Goal: Information Seeking & Learning: Compare options

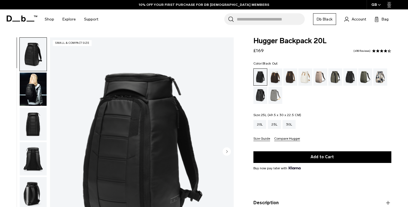
click at [271, 123] on div "25L" at bounding box center [274, 124] width 13 height 9
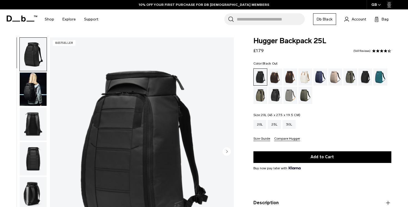
click at [266, 126] on div "20L" at bounding box center [260, 124] width 13 height 9
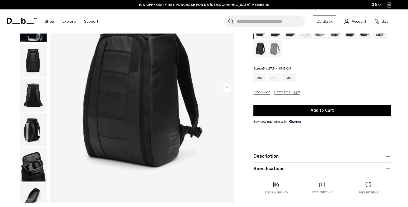
scroll to position [3, 0]
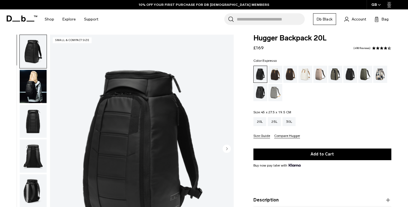
click at [294, 74] on div "Espresso" at bounding box center [291, 74] width 14 height 17
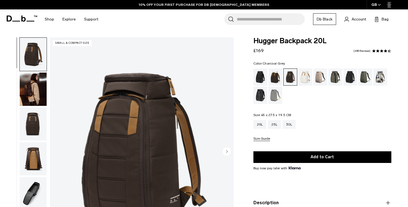
click at [352, 77] on div "Charcoal Grey" at bounding box center [351, 77] width 14 height 17
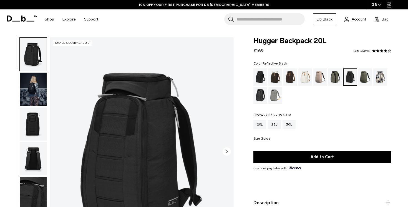
click at [259, 99] on div "Reflective Black" at bounding box center [261, 95] width 14 height 17
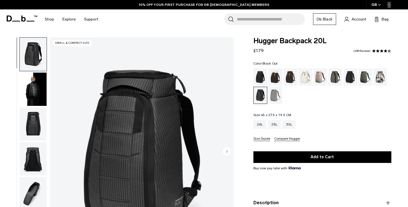
click at [261, 79] on div "Black Out" at bounding box center [261, 77] width 14 height 17
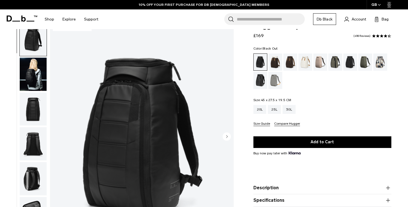
scroll to position [11, 0]
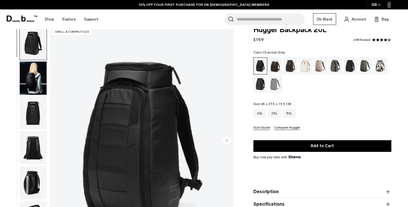
click at [351, 70] on div "Charcoal Grey" at bounding box center [351, 65] width 14 height 17
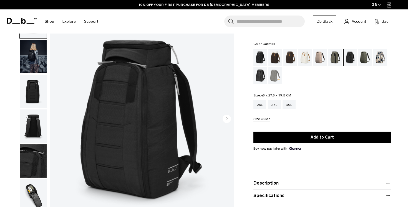
click at [306, 59] on div "Oatmilk" at bounding box center [306, 57] width 14 height 17
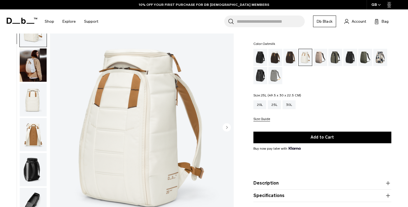
scroll to position [24, 0]
click at [320, 57] on div "Fogbow Beige" at bounding box center [321, 57] width 14 height 17
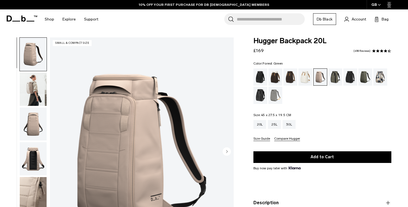
click at [338, 76] on div "Forest Green" at bounding box center [336, 77] width 14 height 17
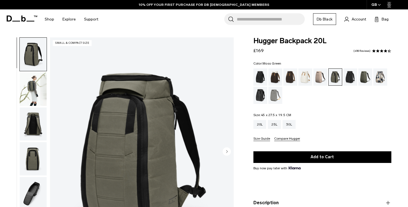
click at [364, 79] on div "Moss Green" at bounding box center [366, 77] width 14 height 17
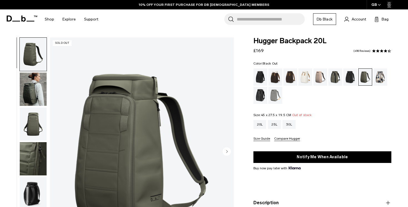
click at [259, 74] on div "Black Out" at bounding box center [261, 77] width 14 height 17
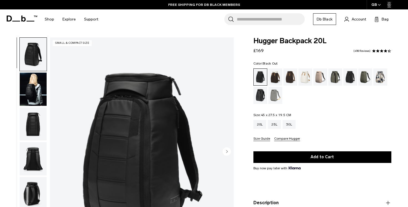
click at [41, 96] on img "button" at bounding box center [33, 89] width 27 height 33
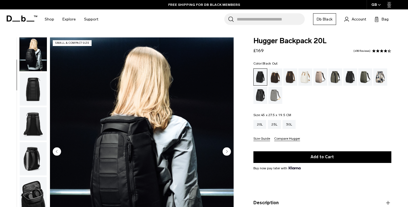
click at [36, 104] on img "button" at bounding box center [33, 89] width 27 height 33
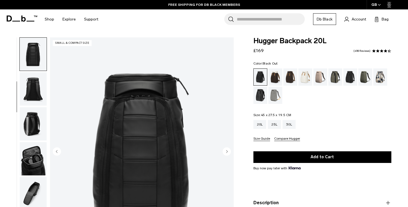
click at [36, 101] on img "button" at bounding box center [33, 88] width 27 height 33
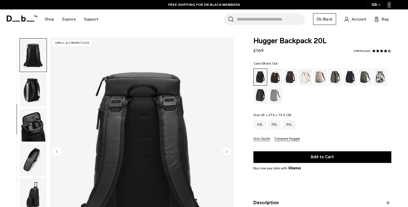
scroll to position [105, 0]
click at [229, 154] on circle "Next slide" at bounding box center [227, 151] width 8 height 8
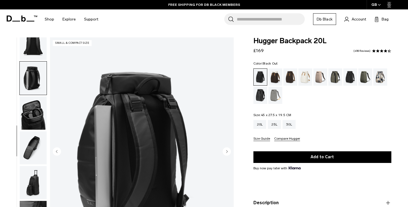
scroll to position [119, 0]
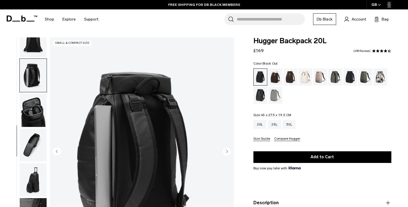
click at [229, 154] on circle "Next slide" at bounding box center [227, 151] width 8 height 8
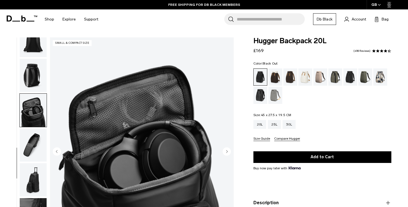
click at [229, 154] on circle "Next slide" at bounding box center [227, 151] width 8 height 8
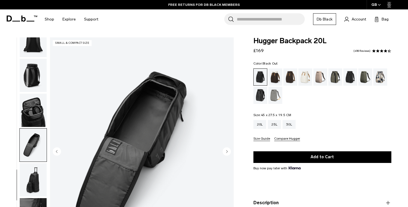
click at [229, 154] on circle "Next slide" at bounding box center [227, 151] width 8 height 8
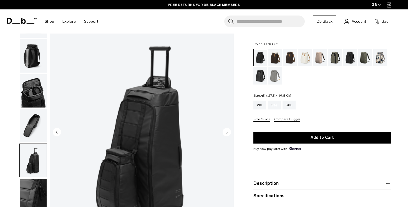
scroll to position [18, 0]
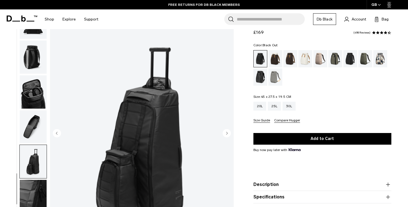
click at [227, 127] on img "8 / 10" at bounding box center [142, 134] width 184 height 230
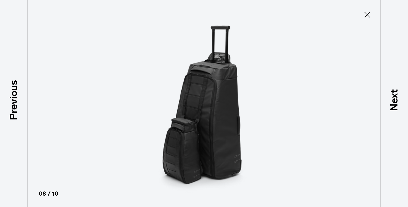
click at [366, 15] on icon at bounding box center [367, 14] width 9 height 9
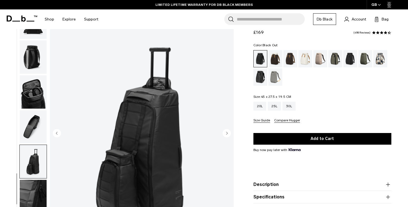
scroll to position [0, 0]
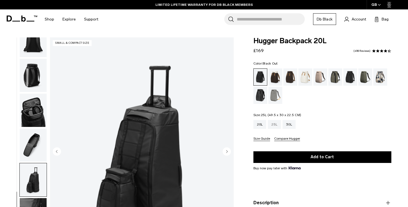
click at [274, 125] on div "25L" at bounding box center [274, 124] width 13 height 9
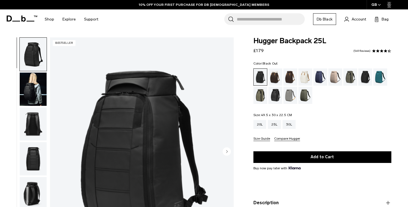
click at [36, 85] on img "button" at bounding box center [33, 89] width 27 height 33
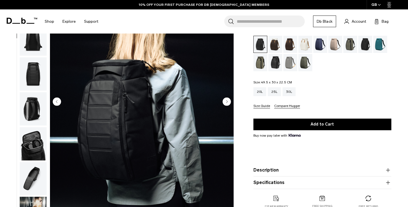
scroll to position [47, 0]
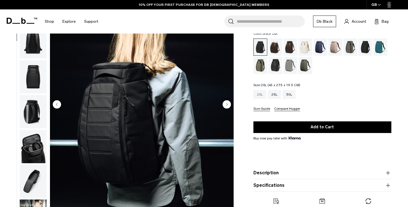
click at [261, 96] on div "20L" at bounding box center [260, 94] width 13 height 9
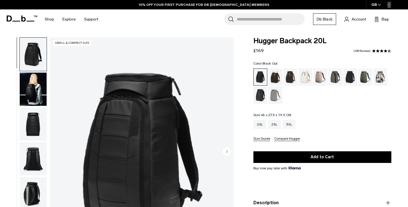
click at [34, 82] on img "button" at bounding box center [33, 89] width 27 height 33
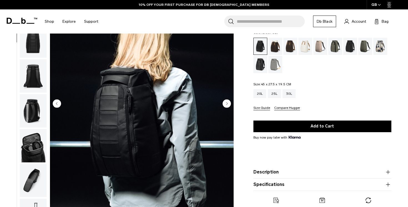
scroll to position [48, 0]
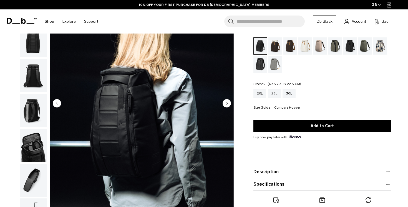
click at [277, 94] on div "25L" at bounding box center [274, 93] width 13 height 9
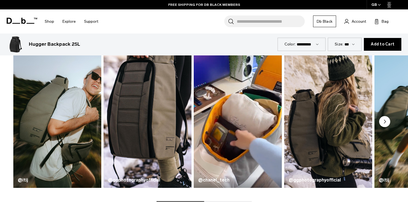
scroll to position [272, 0]
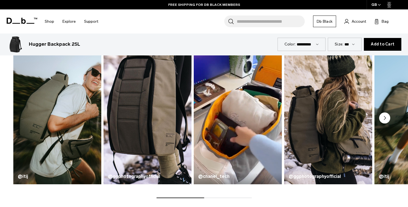
click at [385, 120] on circle "Next slide" at bounding box center [384, 118] width 11 height 11
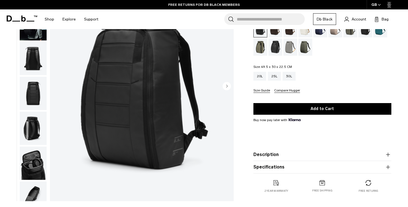
scroll to position [0, 0]
